Goal: Check status: Check status

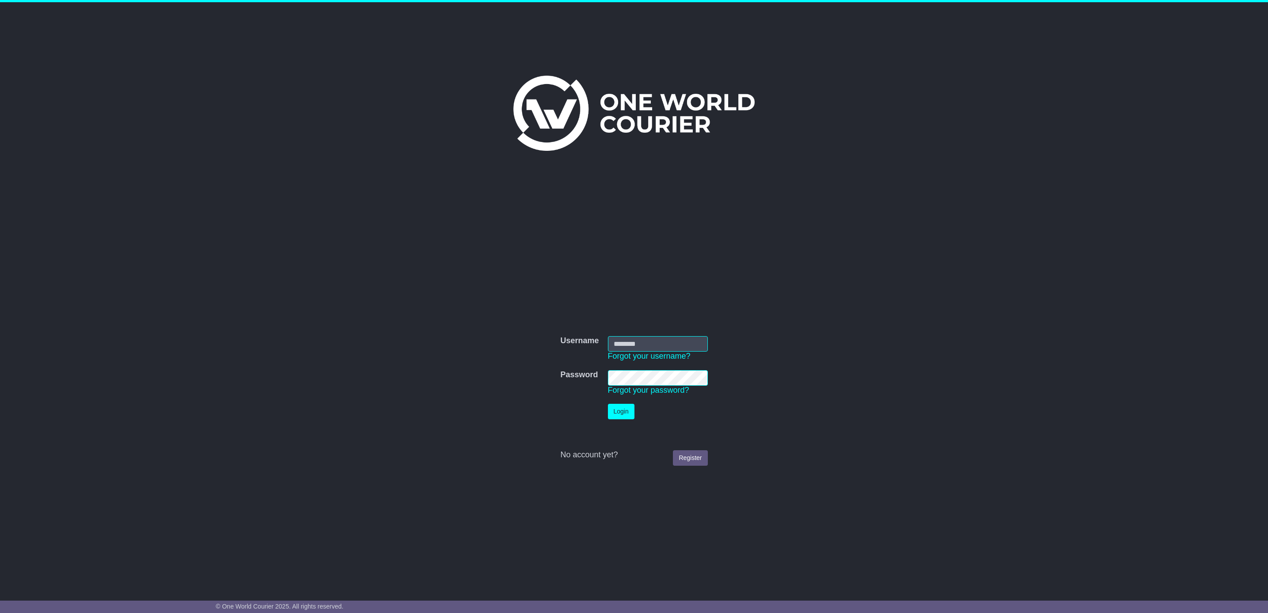
type input "**********"
click at [624, 412] on button "Login" at bounding box center [625, 411] width 27 height 15
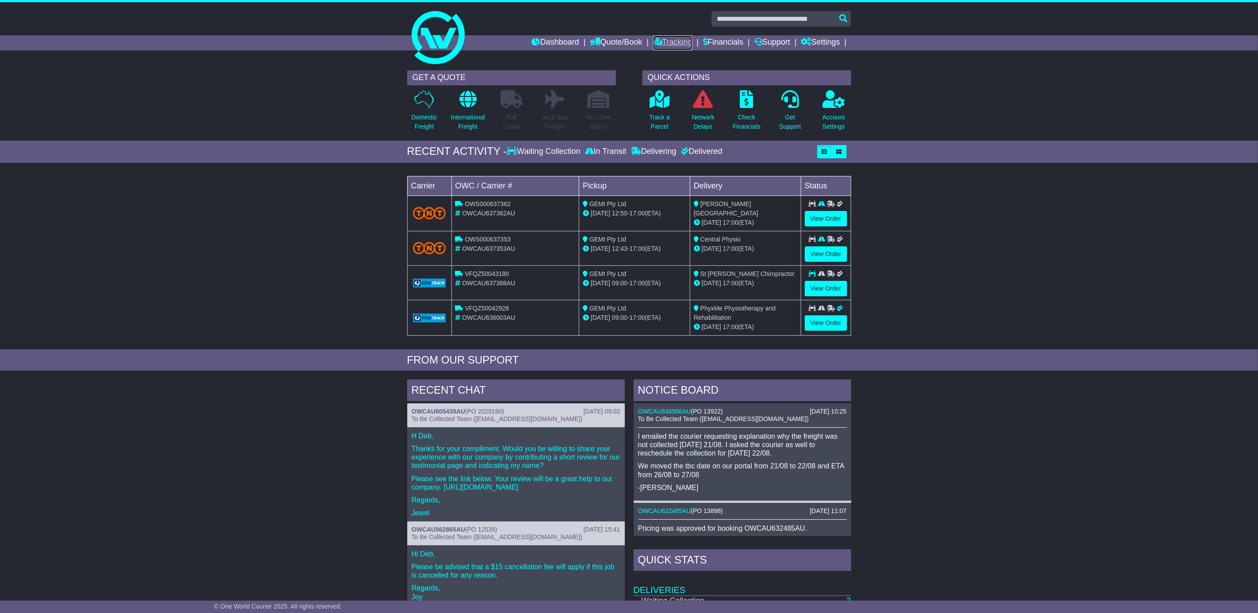
click at [673, 38] on link "Tracking" at bounding box center [672, 42] width 39 height 15
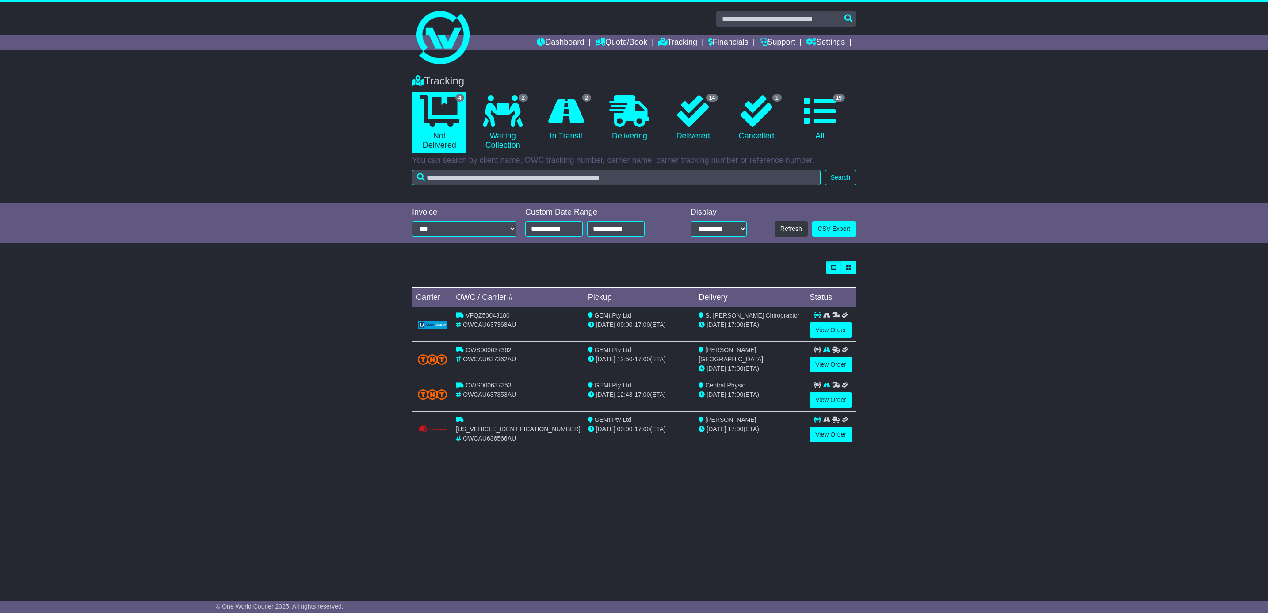
click at [726, 428] on div "[DATE] 17:00 (ETA)" at bounding box center [750, 429] width 103 height 9
click at [836, 436] on link "View Order" at bounding box center [831, 434] width 42 height 15
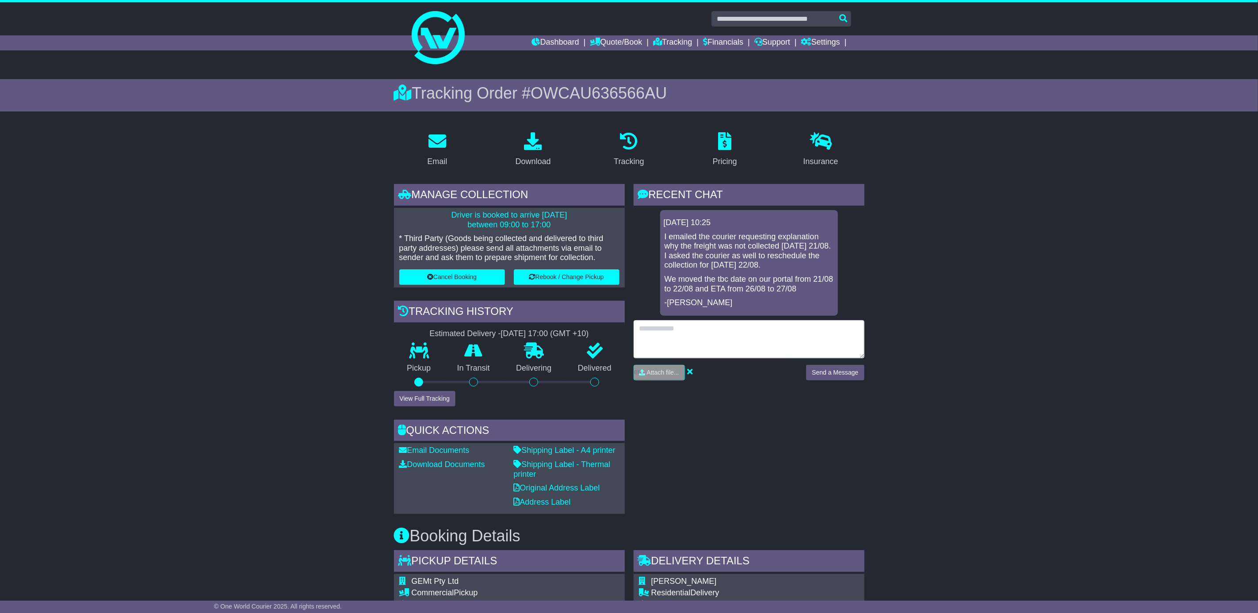
click at [667, 335] on textarea at bounding box center [749, 339] width 231 height 38
type textarea "**********"
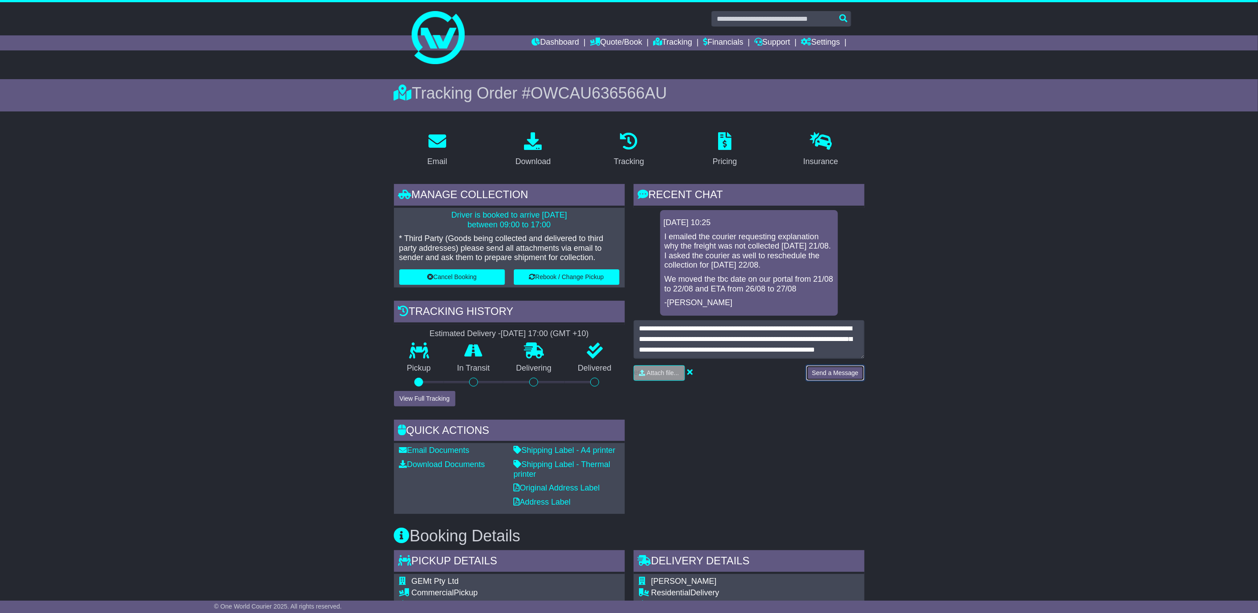
click at [837, 371] on button "Send a Message" at bounding box center [835, 372] width 58 height 15
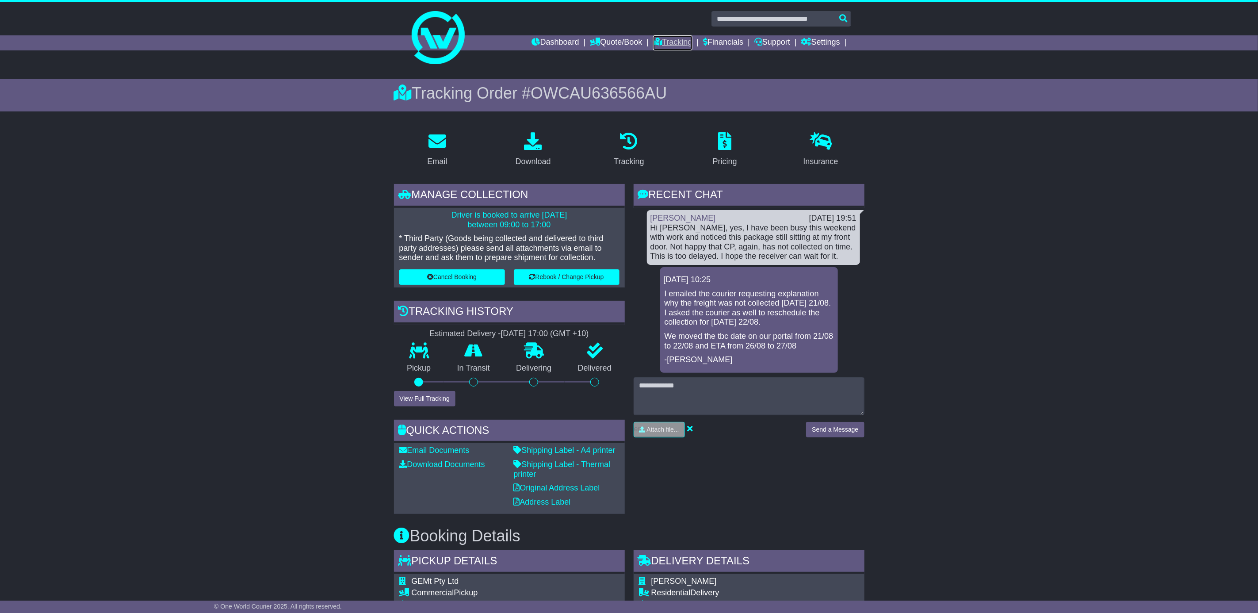
click at [659, 38] on link "Tracking" at bounding box center [672, 42] width 39 height 15
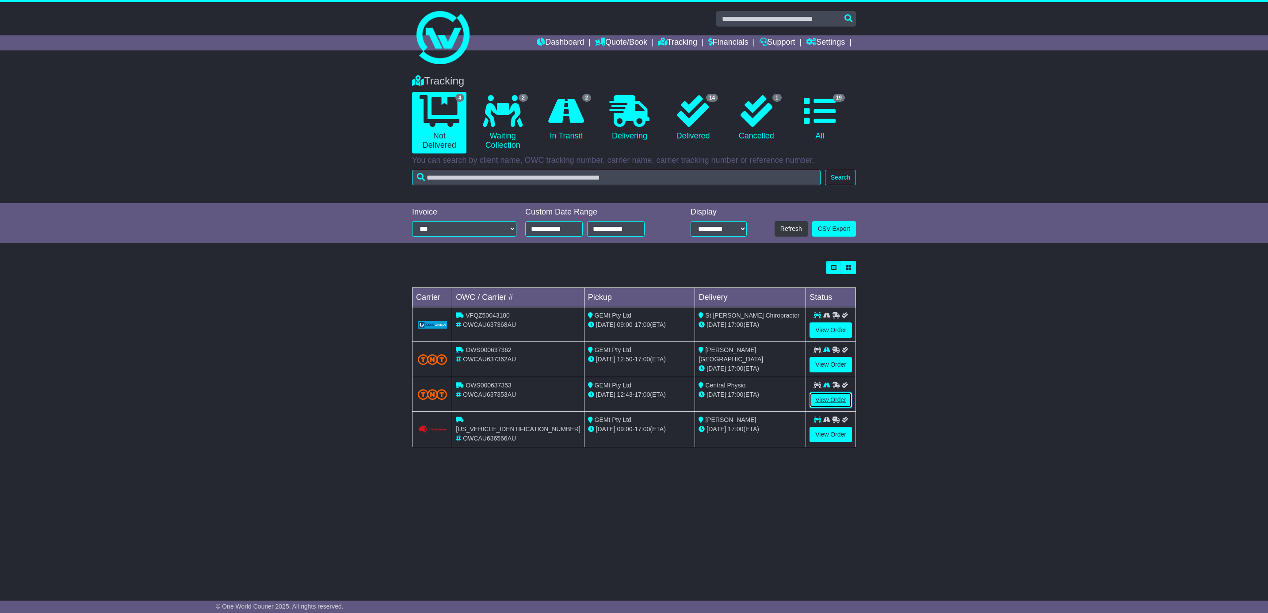
click at [819, 399] on link "View Order" at bounding box center [831, 399] width 42 height 15
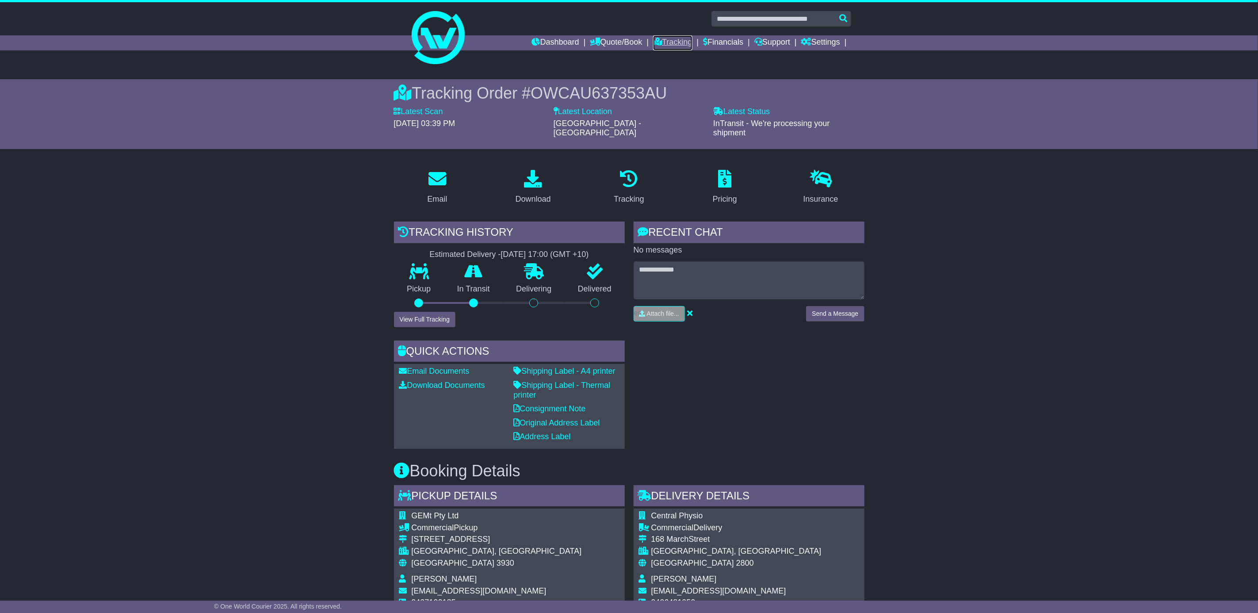
click at [677, 41] on link "Tracking" at bounding box center [672, 42] width 39 height 15
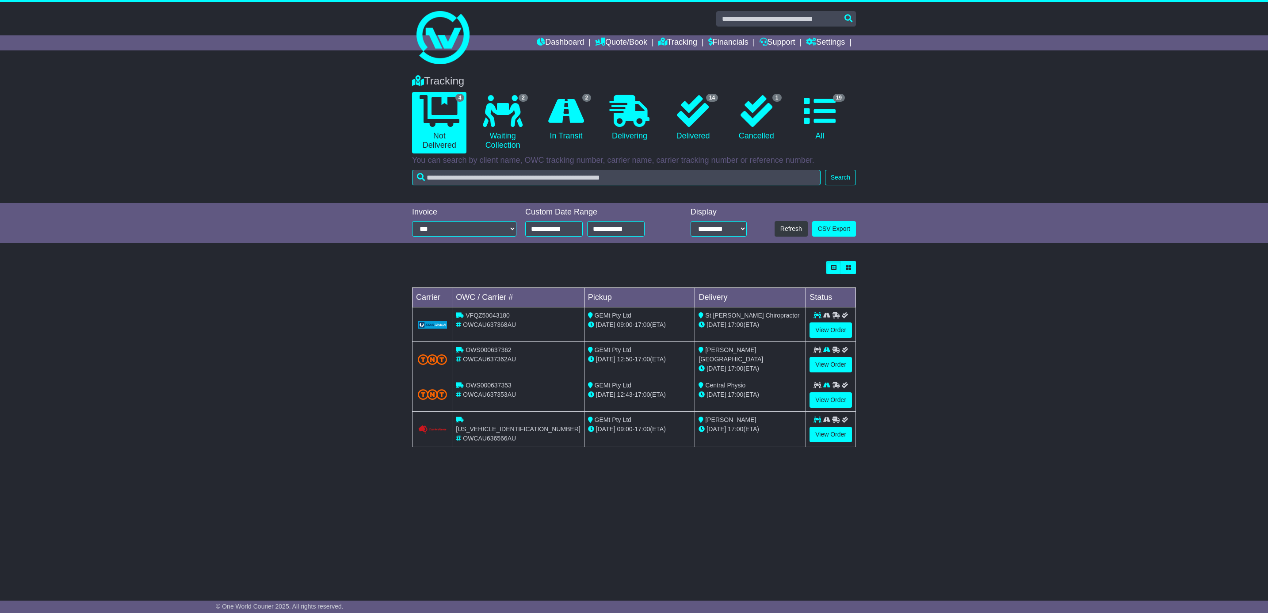
click at [737, 328] on span "17:00" at bounding box center [735, 324] width 15 height 7
click at [823, 325] on link "View Order" at bounding box center [831, 329] width 42 height 15
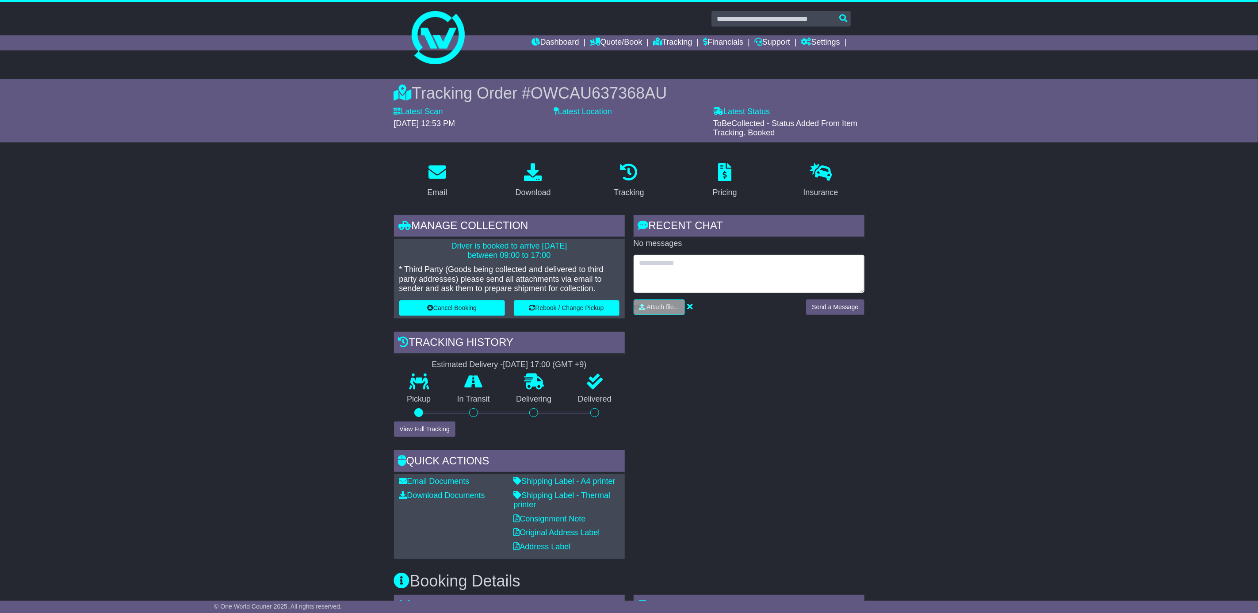
click at [656, 271] on textarea at bounding box center [749, 274] width 231 height 38
type textarea "**********"
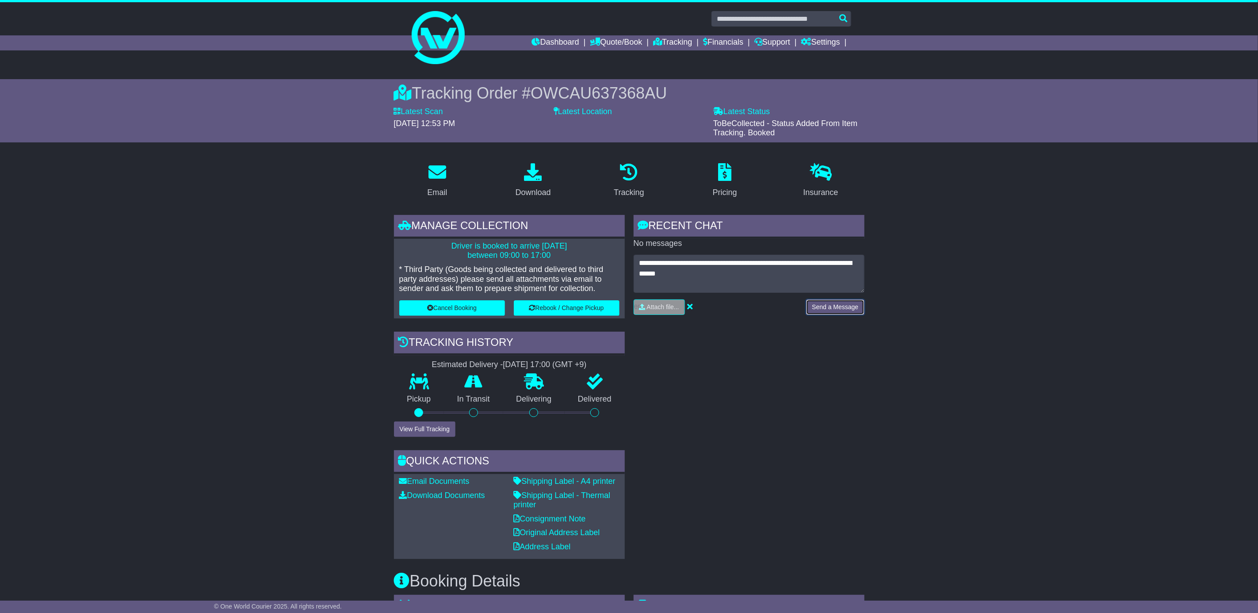
drag, startPoint x: 823, startPoint y: 307, endPoint x: 829, endPoint y: 307, distance: 6.2
click at [827, 307] on button "Send a Message" at bounding box center [835, 306] width 58 height 15
